Goal: Complete application form: Complete application form

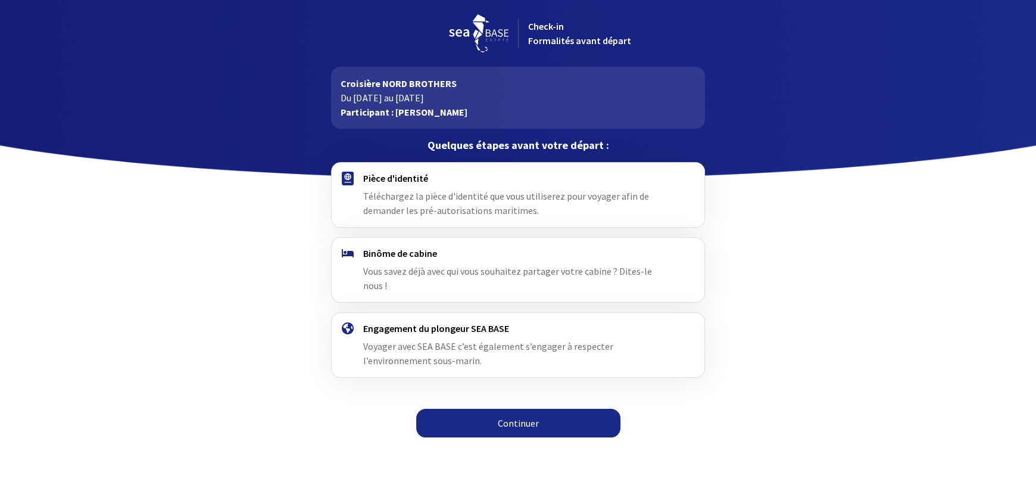
click at [473, 408] on link "Continuer" at bounding box center [518, 422] width 204 height 29
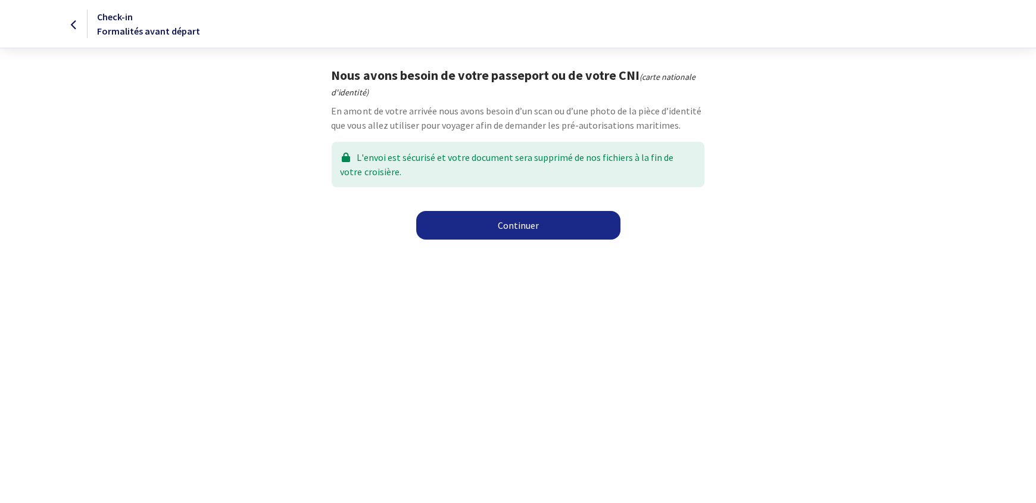
click at [527, 233] on link "Continuer" at bounding box center [518, 225] width 204 height 29
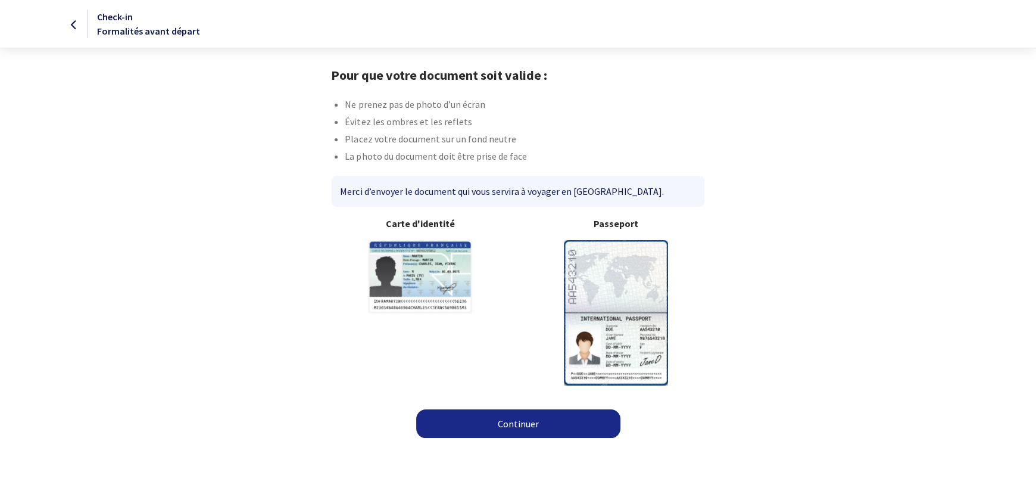
click at [472, 194] on div "Merci d’envoyer le document qui vous servira à voyager en Égypte." at bounding box center [518, 191] width 372 height 31
click at [517, 422] on link "Continuer" at bounding box center [518, 423] width 204 height 29
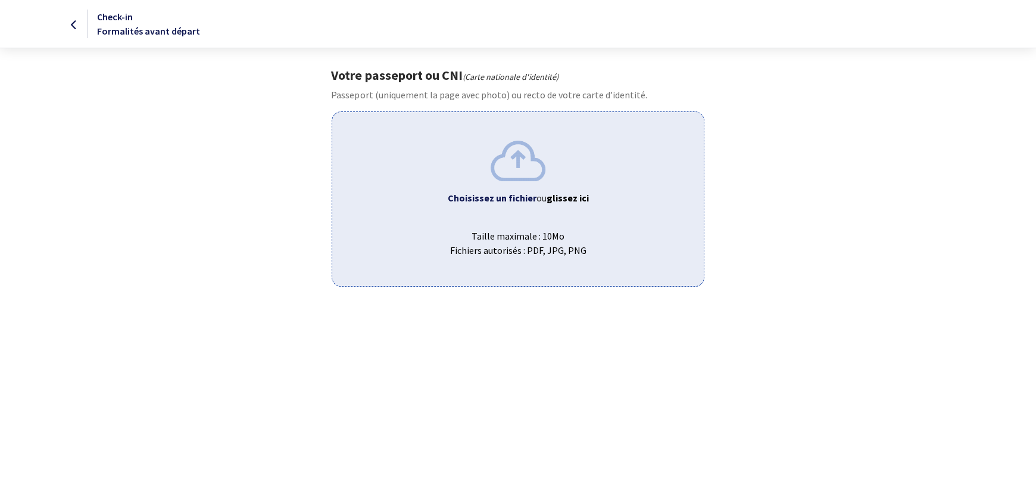
click at [507, 211] on div "Choisissez un fichier ou glissez ici Taille maximale : 10Mo Fichiers autorisés …" at bounding box center [518, 198] width 372 height 174
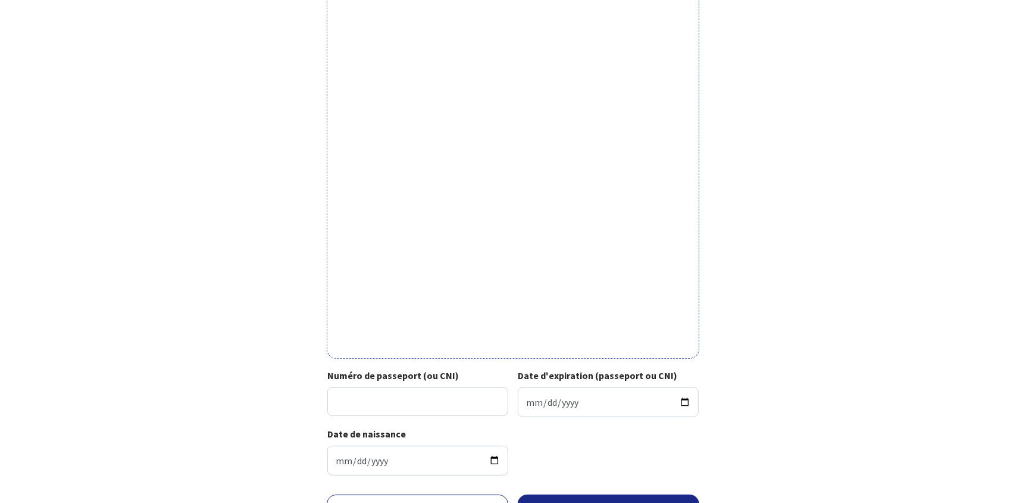
scroll to position [301, 0]
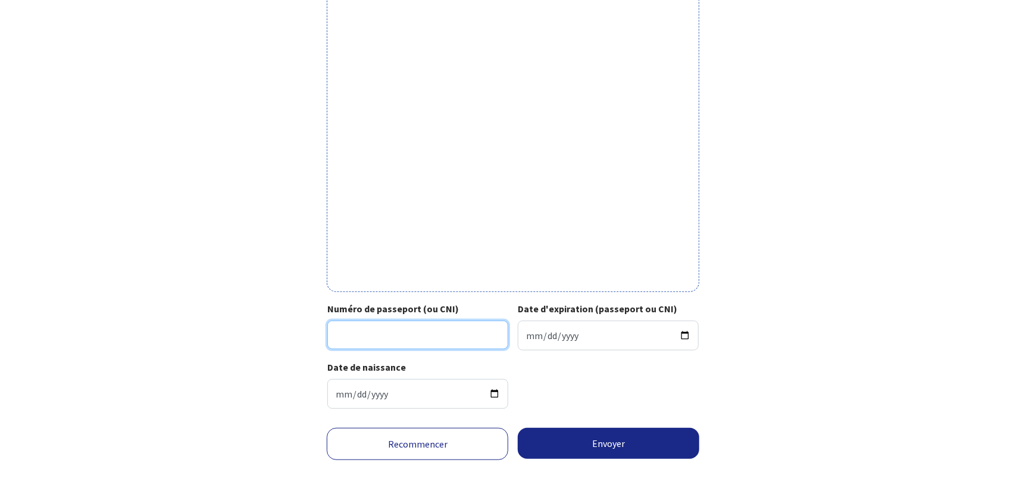
click at [476, 336] on input "Numéro de passeport (ou CNI)" at bounding box center [417, 334] width 181 height 29
type input "21EC13752"
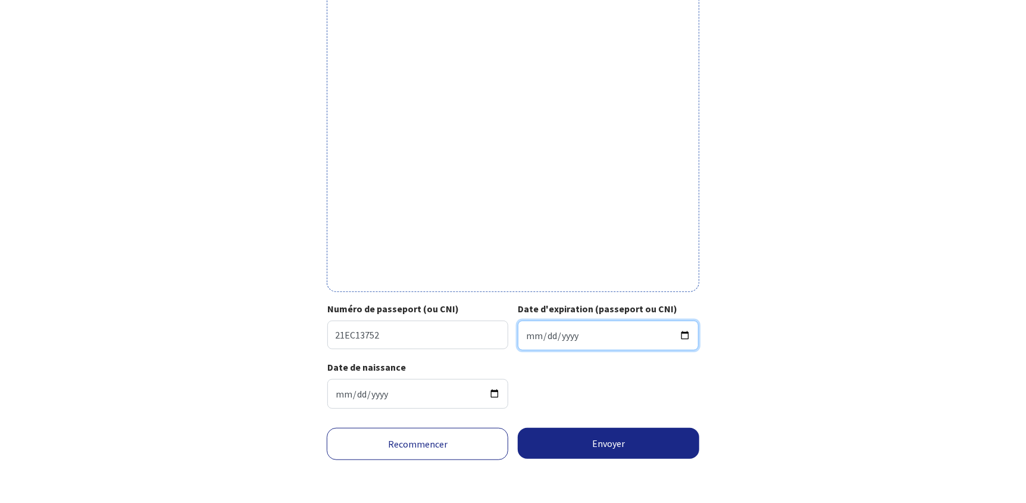
click at [535, 338] on input "Date d'expiration (passeport ou CNI)" at bounding box center [608, 335] width 181 height 30
click at [529, 338] on input "Date d'expiration (passeport ou CNI)" at bounding box center [608, 335] width 181 height 30
type input "2023-10-14"
type input "2031-10-14"
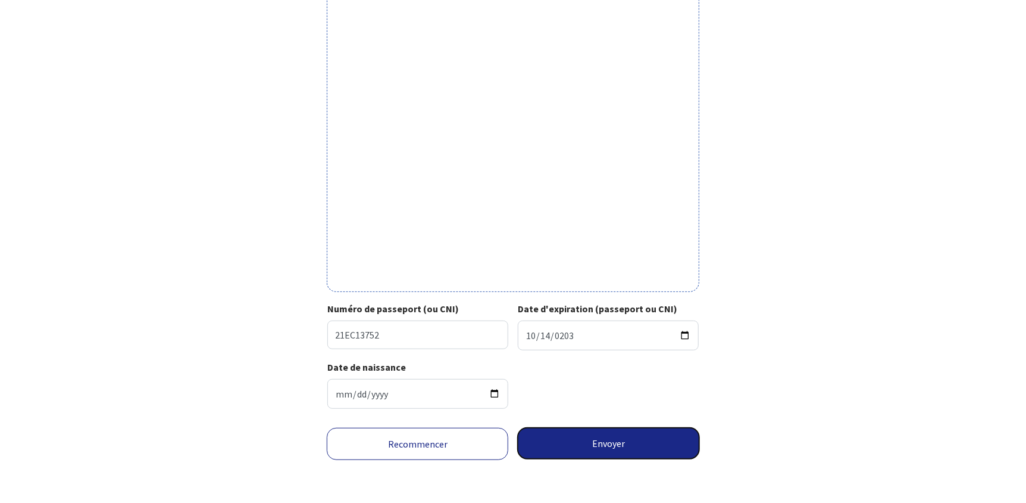
click at [562, 450] on button "Envoyer" at bounding box center [609, 442] width 182 height 31
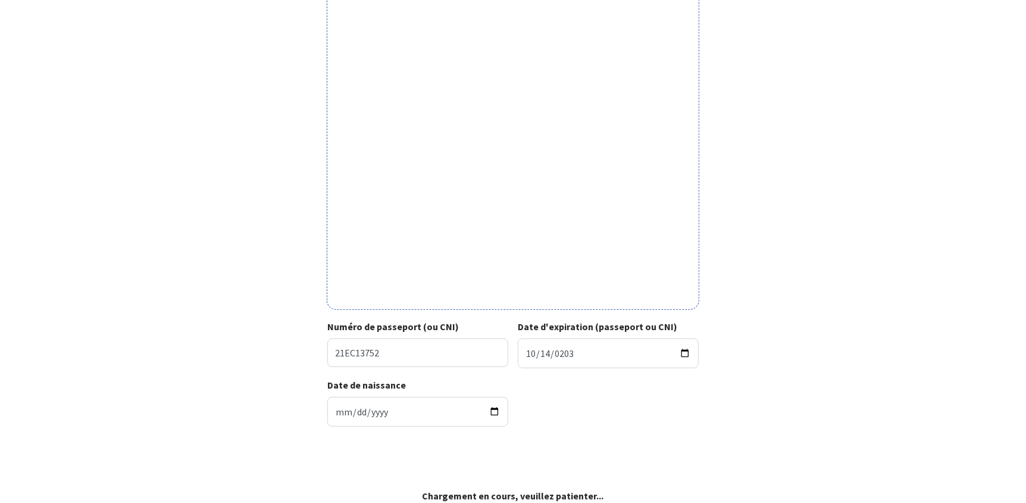
scroll to position [283, 0]
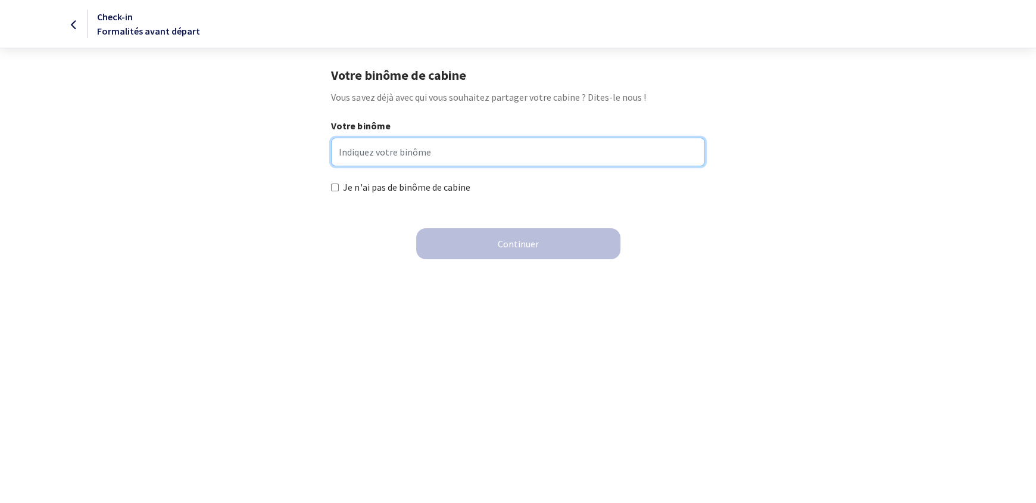
click at [472, 160] on input "Votre binôme" at bounding box center [517, 152] width 373 height 29
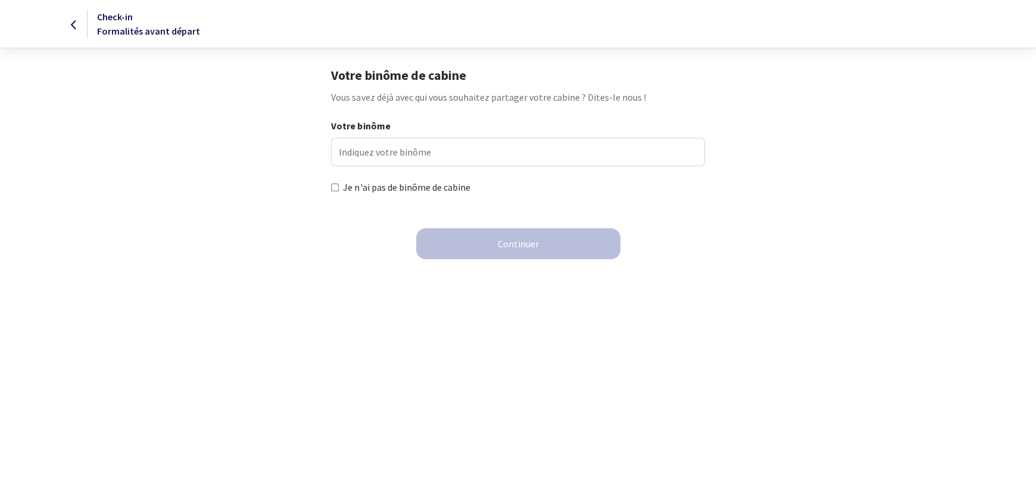
click at [453, 183] on label "Je n'ai pas de binôme de cabine" at bounding box center [406, 187] width 127 height 14
click at [339, 183] on input "Je n'ai pas de binôme de cabine" at bounding box center [335, 187] width 8 height 8
checkbox input "true"
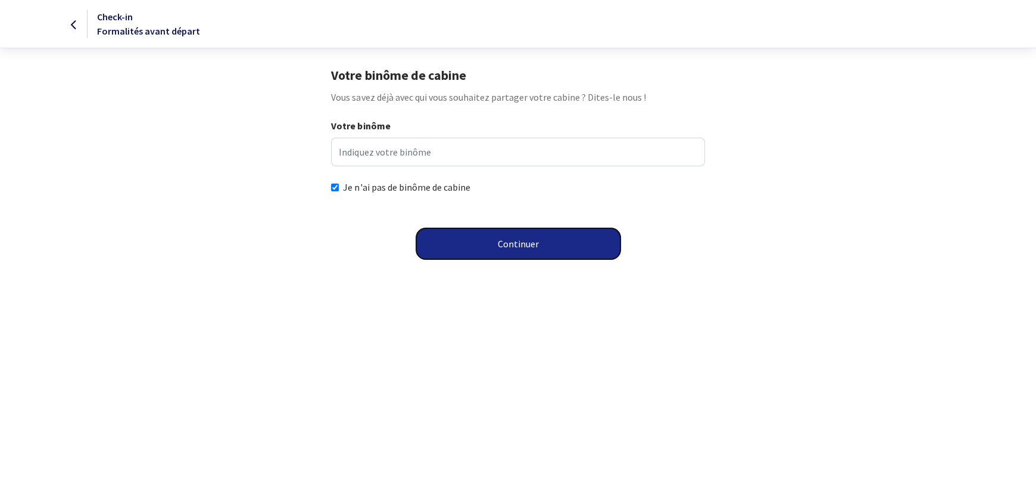
click at [458, 230] on button "Continuer" at bounding box center [518, 243] width 204 height 31
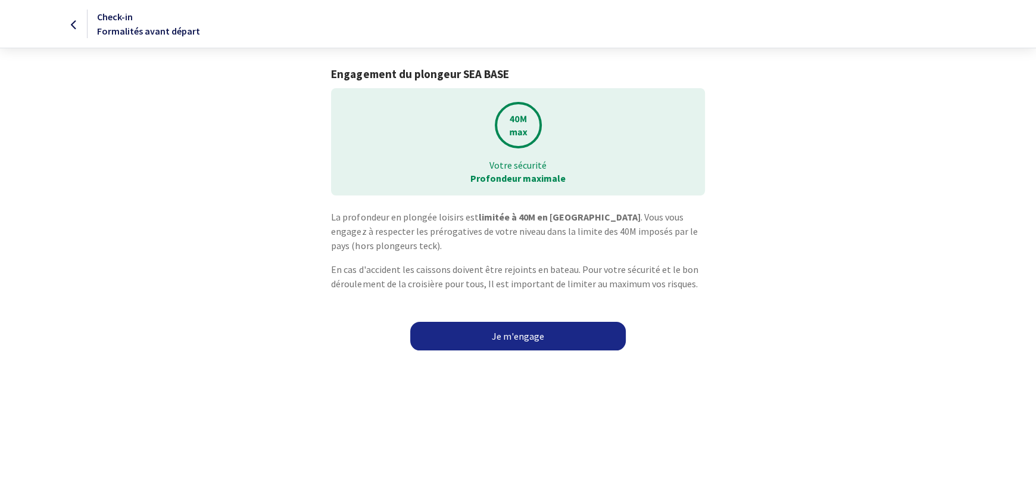
click at [536, 338] on link "Je m'engage" at bounding box center [518, 336] width 216 height 29
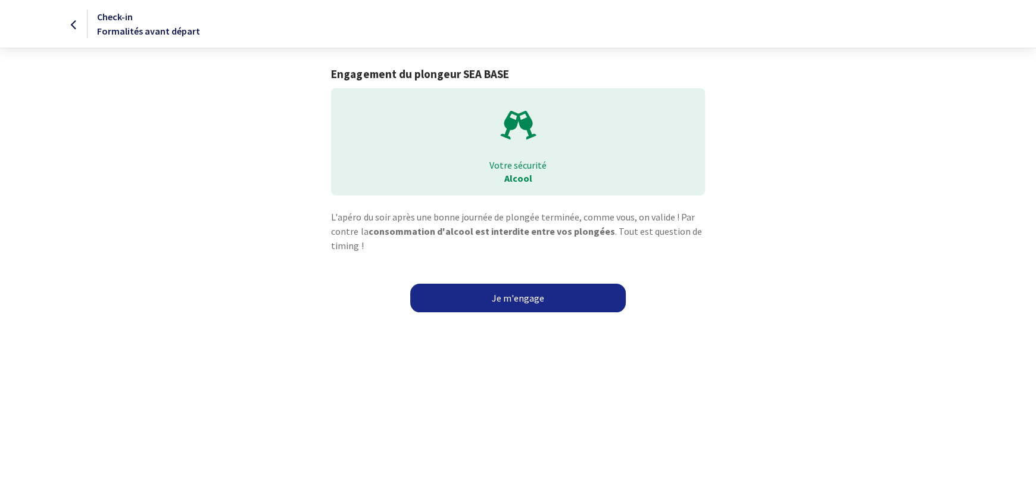
click at [516, 302] on link "Je m'engage" at bounding box center [518, 297] width 216 height 29
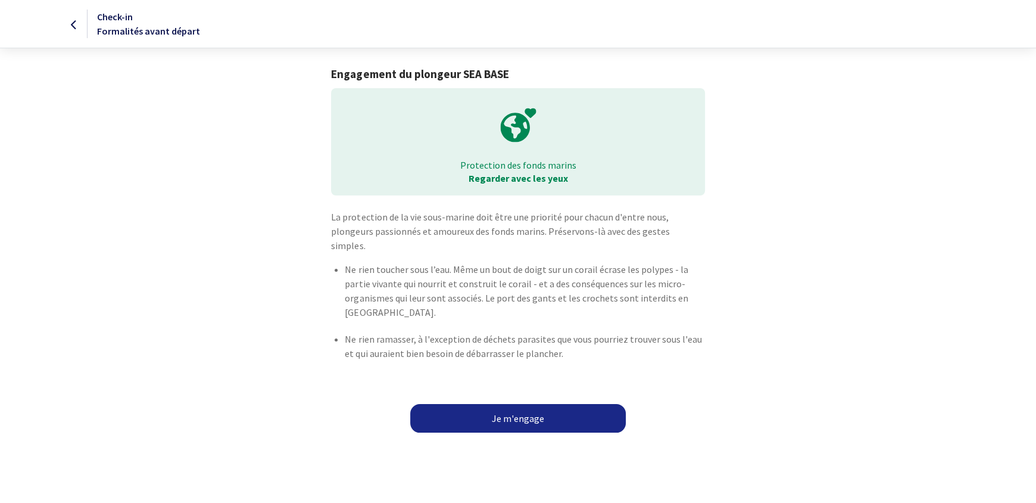
click at [517, 404] on link "Je m'engage" at bounding box center [518, 418] width 216 height 29
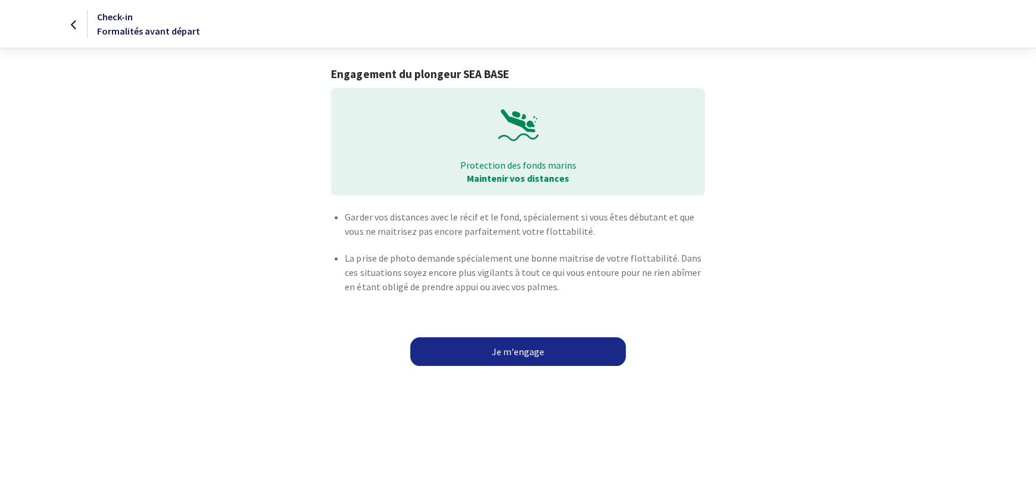
click at [491, 359] on link "Je m'engage" at bounding box center [518, 351] width 216 height 29
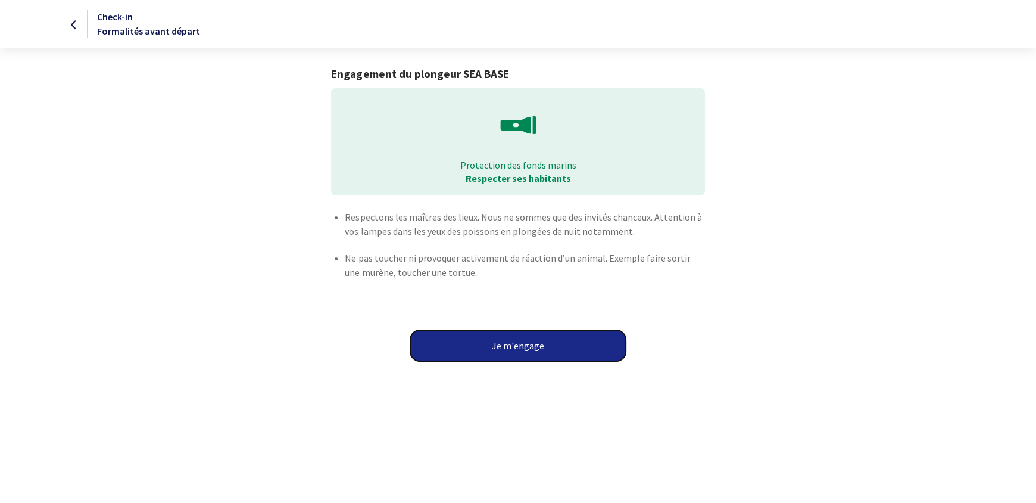
click at [491, 355] on button "Je m'engage" at bounding box center [518, 345] width 216 height 31
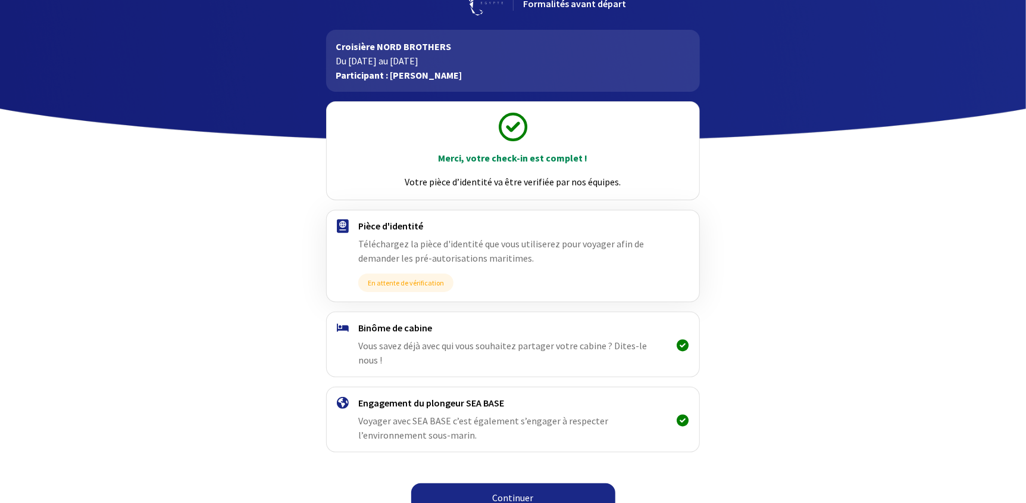
scroll to position [38, 0]
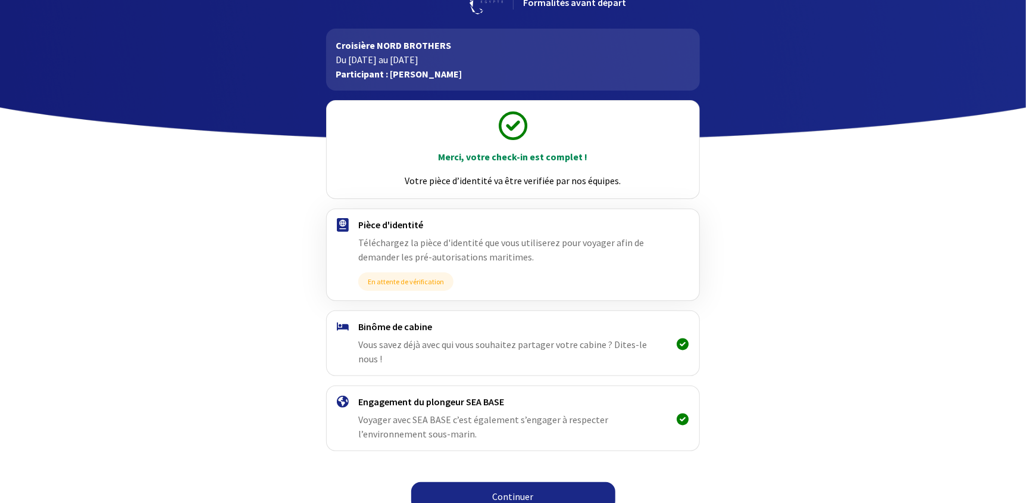
click at [502, 485] on link "Continuer" at bounding box center [513, 496] width 204 height 29
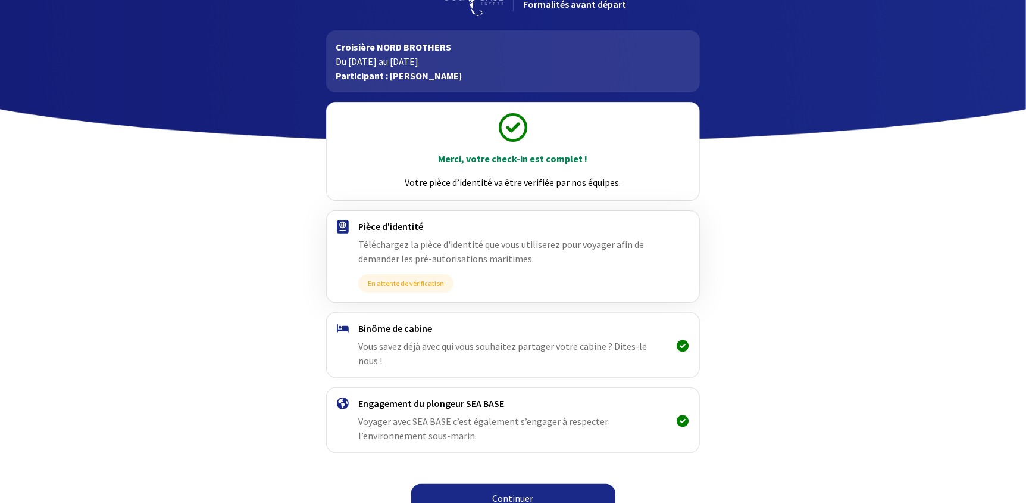
scroll to position [38, 0]
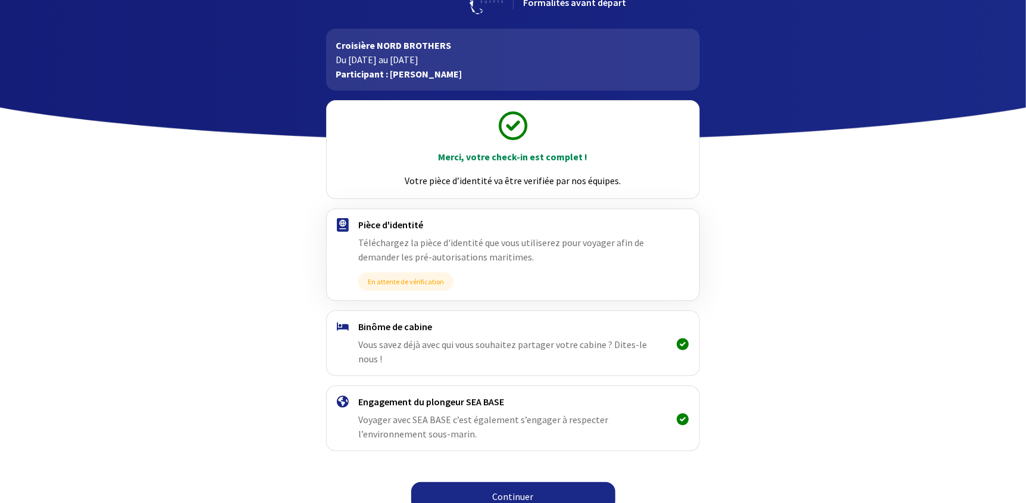
click at [578, 482] on link "Continuer" at bounding box center [513, 496] width 204 height 29
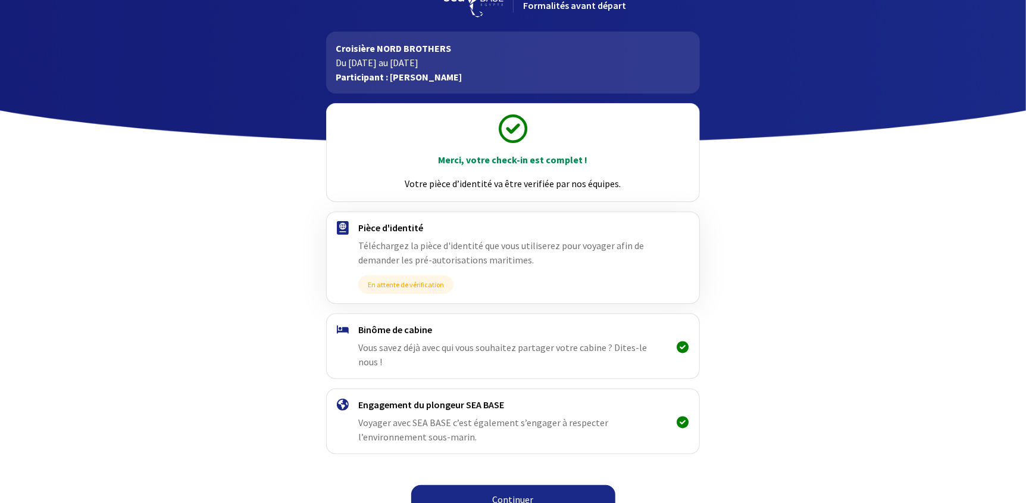
scroll to position [38, 0]
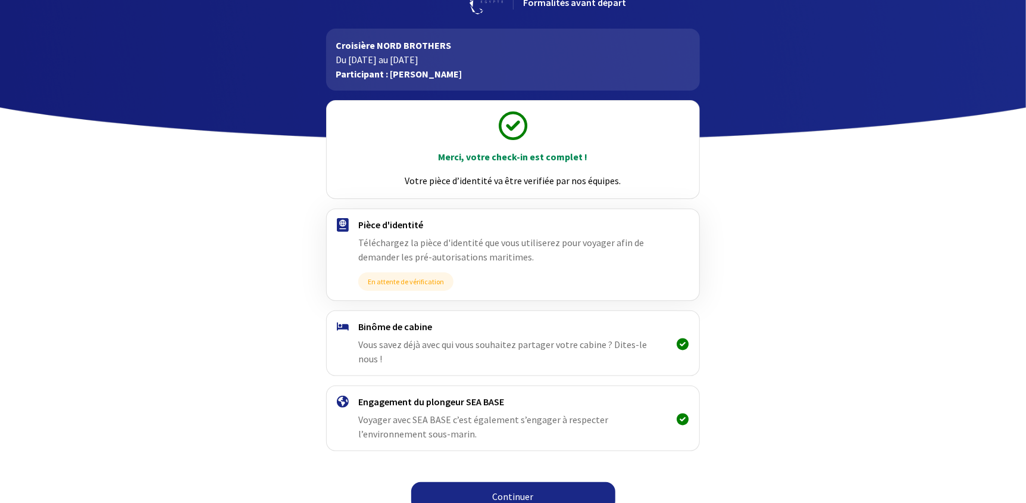
click at [498, 482] on link "Continuer" at bounding box center [513, 496] width 204 height 29
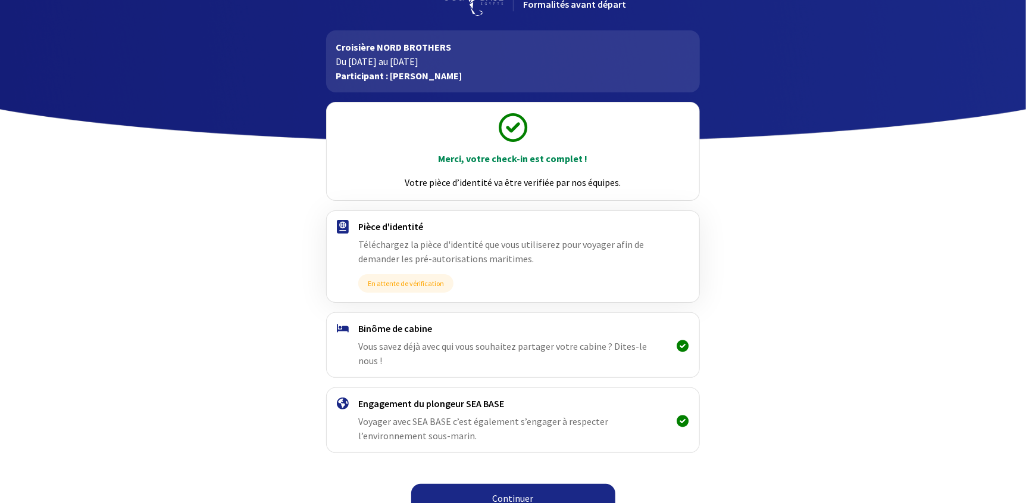
scroll to position [38, 0]
